Goal: Task Accomplishment & Management: Manage account settings

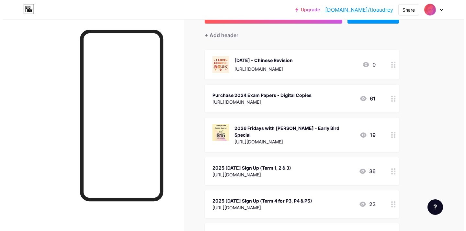
scroll to position [57, 0]
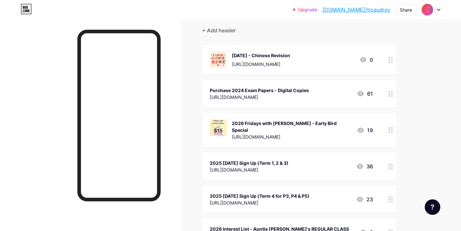
click at [277, 95] on div "[URL][DOMAIN_NAME]" at bounding box center [259, 97] width 99 height 7
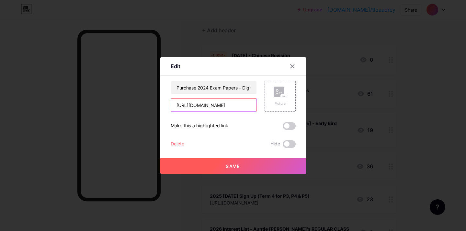
drag, startPoint x: 243, startPoint y: 107, endPoint x: 131, endPoint y: 100, distance: 112.2
click at [171, 100] on input "[URL][DOMAIN_NAME]" at bounding box center [213, 105] width 85 height 13
click at [235, 166] on span "Save" at bounding box center [233, 167] width 15 height 6
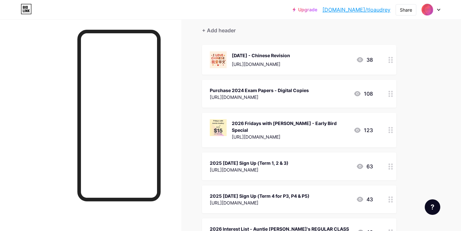
click at [342, 126] on div "2026 Fridays with [PERSON_NAME] - Early Bird Special" at bounding box center [290, 127] width 117 height 14
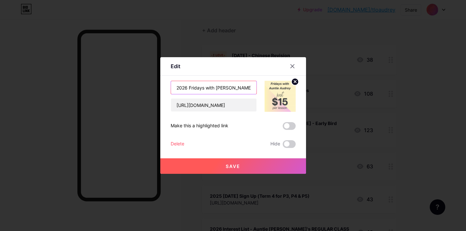
click at [236, 89] on input "2026 Fridays with [PERSON_NAME] - Early Bird Special" at bounding box center [213, 87] width 85 height 13
drag, startPoint x: 245, startPoint y: 87, endPoint x: 310, endPoint y: 93, distance: 65.7
click at [256, 93] on input "2026 Fridays with [PERSON_NAME] - Early Bird Special" at bounding box center [213, 87] width 85 height 13
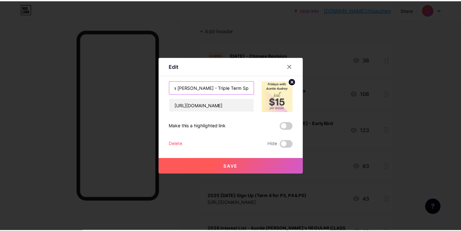
scroll to position [0, 53]
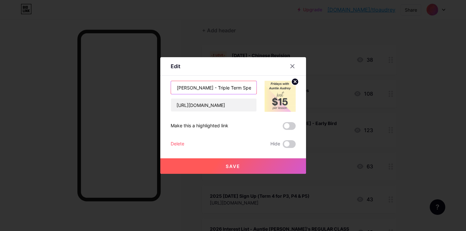
type input "2026 Fridays with Auntie [PERSON_NAME] - Triple Term Special $420"
click at [229, 169] on span "Save" at bounding box center [233, 167] width 15 height 6
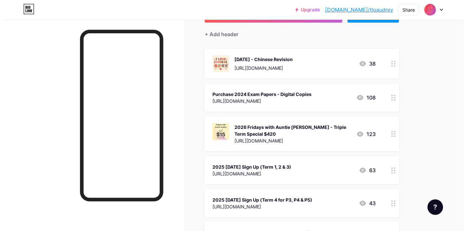
scroll to position [52, 0]
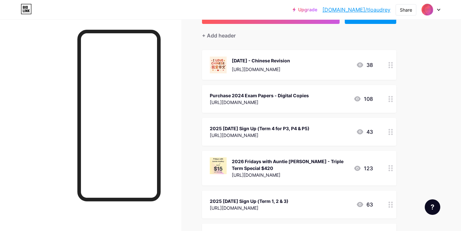
click at [297, 199] on div "2025 [DATE] Sign Up (Term 1, 2 & 3) [URL][DOMAIN_NAME] 63" at bounding box center [291, 204] width 163 height 15
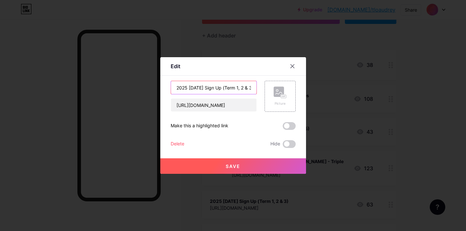
click at [219, 89] on input "2025 [DATE] Sign Up (Term 1, 2 & 3)" at bounding box center [213, 87] width 85 height 13
click at [201, 89] on input "2025 [DATE] Sign Up (Term 1, 2 & 3)" at bounding box center [213, 87] width 85 height 13
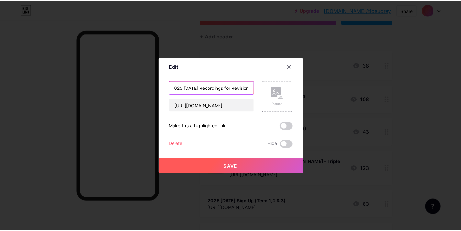
scroll to position [0, 4]
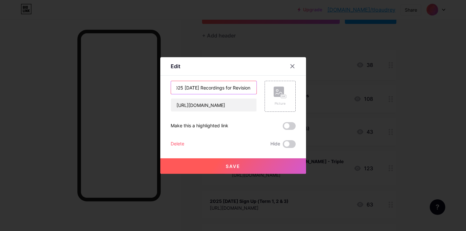
type input "2025 [DATE] Recordings for Revision (Term 1, 2 & 3)"
click at [238, 167] on span "Save" at bounding box center [233, 167] width 15 height 6
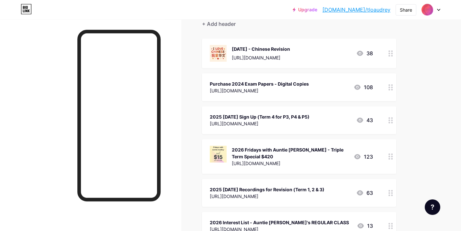
scroll to position [62, 0]
